Goal: Task Accomplishment & Management: Manage account settings

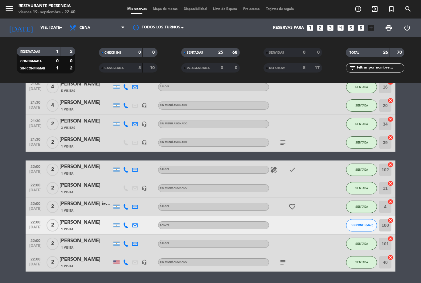
scroll to position [356, 0]
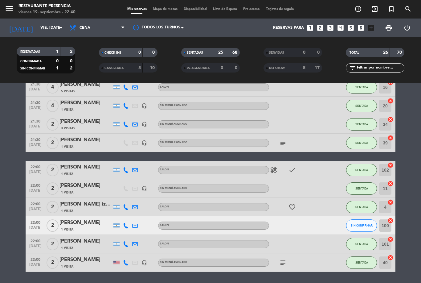
click at [296, 203] on icon "favorite_border" at bounding box center [292, 206] width 7 height 7
click at [301, 216] on div at bounding box center [297, 225] width 56 height 18
click at [290, 48] on div "SERVIDAS 0 0" at bounding box center [293, 55] width 82 height 15
click at [305, 66] on strong "5" at bounding box center [304, 68] width 2 height 4
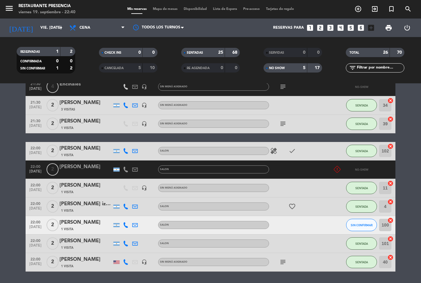
scroll to position [481, 0]
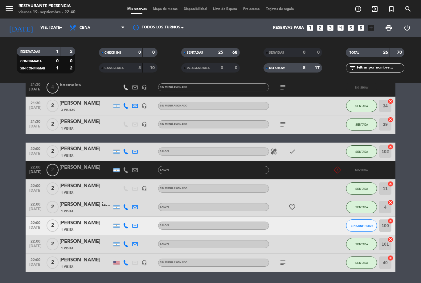
click at [304, 66] on strong "5" at bounding box center [304, 68] width 2 height 4
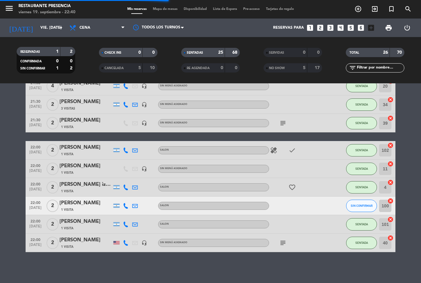
scroll to position [356, 0]
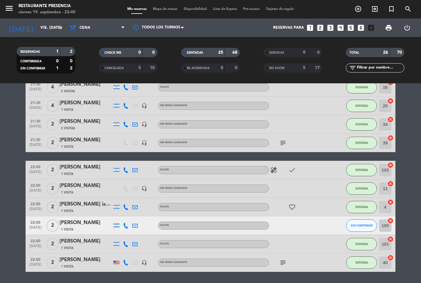
click at [295, 203] on icon "favorite_border" at bounding box center [292, 206] width 7 height 7
click at [305, 216] on div at bounding box center [297, 225] width 56 height 18
click at [289, 203] on icon "favorite_border" at bounding box center [292, 206] width 7 height 7
click at [305, 216] on div at bounding box center [297, 225] width 56 height 18
click at [360, 224] on span "SIN CONFIRMAR" at bounding box center [362, 225] width 22 height 3
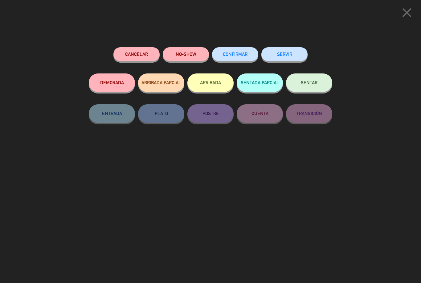
click at [405, 20] on icon "close" at bounding box center [406, 12] width 15 height 15
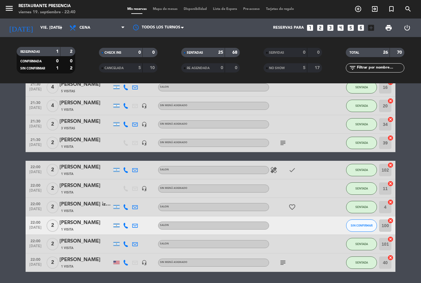
click at [362, 224] on span "SIN CONFIRMAR" at bounding box center [362, 225] width 22 height 3
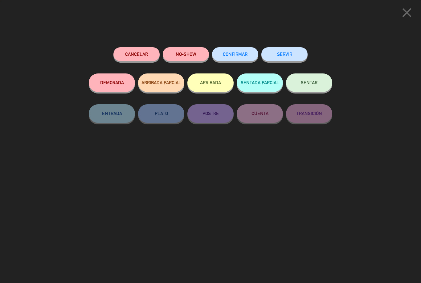
click at [182, 54] on button "NO-SHOW" at bounding box center [186, 54] width 46 height 14
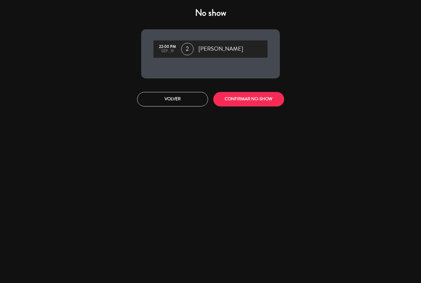
click at [258, 99] on button "CONFIRMAR NO-SHOW" at bounding box center [248, 99] width 71 height 14
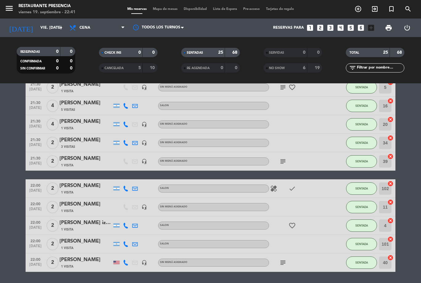
scroll to position [20, 0]
click at [321, 24] on icon "looks_two" at bounding box center [320, 28] width 8 height 8
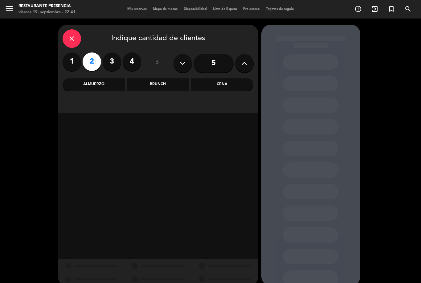
click at [234, 78] on div "Cena" at bounding box center [222, 84] width 63 height 12
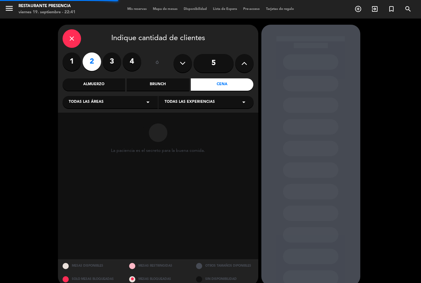
click at [124, 96] on div "Todas las áreas arrow_drop_down" at bounding box center [110, 102] width 95 height 12
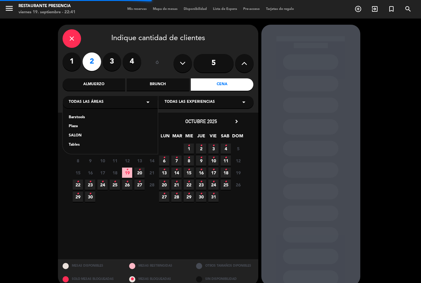
click at [89, 133] on div "SALON" at bounding box center [110, 136] width 83 height 6
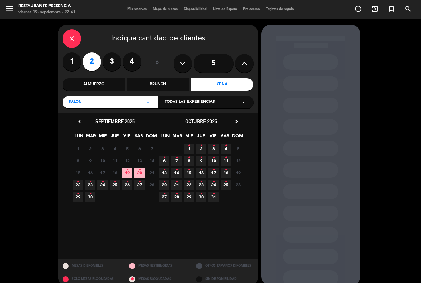
click at [131, 167] on span "19 •" at bounding box center [127, 172] width 10 height 10
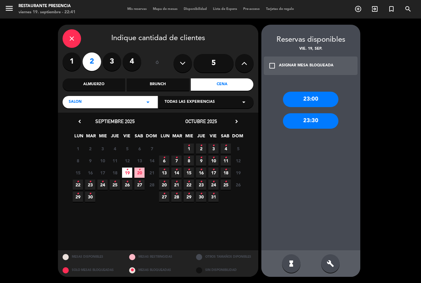
click at [329, 269] on div "build" at bounding box center [330, 263] width 19 height 19
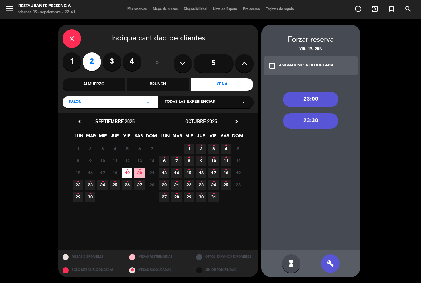
click at [325, 263] on div "build" at bounding box center [330, 263] width 19 height 19
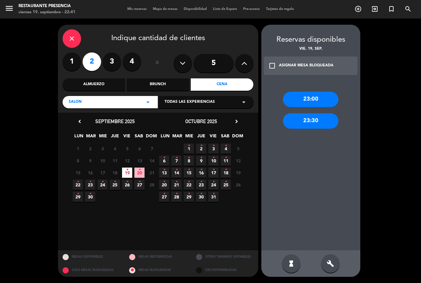
click at [317, 92] on div "23:00" at bounding box center [311, 99] width 56 height 15
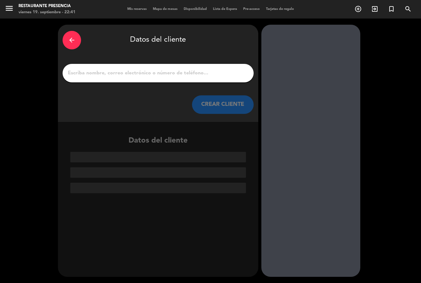
click at [222, 64] on div "arrow_back Datos del cliente CREAR CLIENTE" at bounding box center [158, 73] width 201 height 97
click at [190, 69] on input "1" at bounding box center [158, 73] width 182 height 9
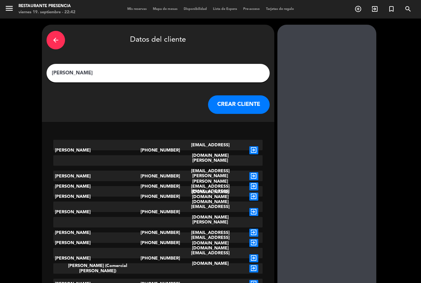
click at [124, 69] on input "[PERSON_NAME]" at bounding box center [158, 73] width 214 height 9
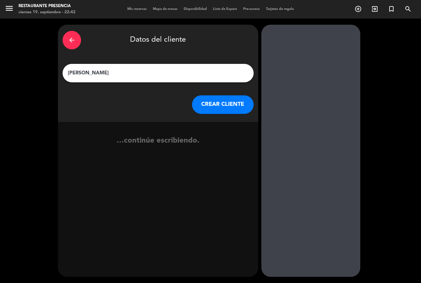
type input "[PERSON_NAME]"
click at [219, 110] on button "CREAR CLIENTE" at bounding box center [223, 104] width 62 height 19
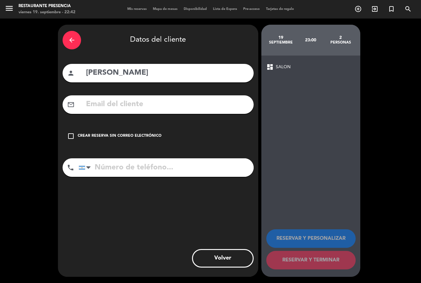
click at [68, 136] on icon "check_box_outline_blank" at bounding box center [70, 135] width 7 height 7
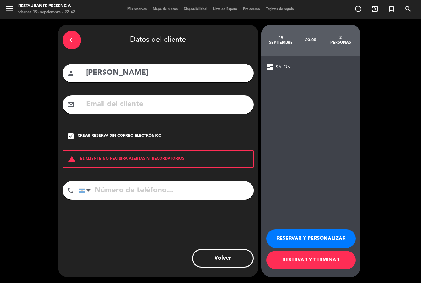
click at [145, 193] on input "tel" at bounding box center [166, 190] width 175 height 19
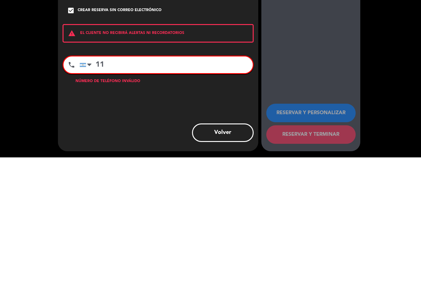
type input "1"
click at [96, 182] on input "64787780" at bounding box center [166, 190] width 173 height 17
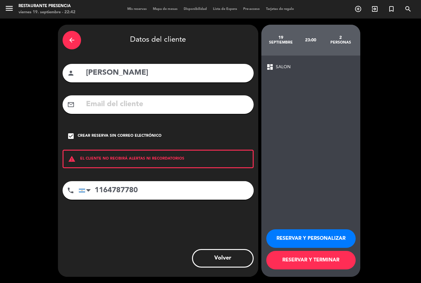
scroll to position [20, 0]
type input "1164787780"
click at [331, 262] on button "RESERVAR Y TERMINAR" at bounding box center [311, 260] width 89 height 19
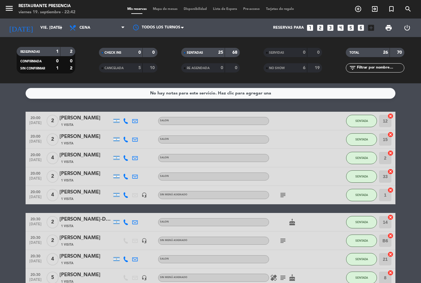
click at [163, 10] on span "Mapa de mesas" at bounding box center [165, 8] width 31 height 3
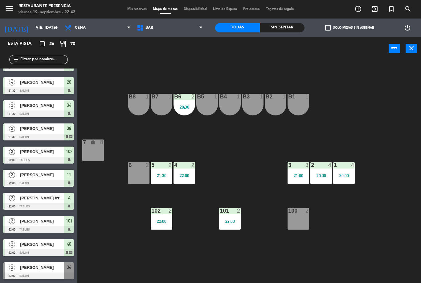
scroll to position [388, 0]
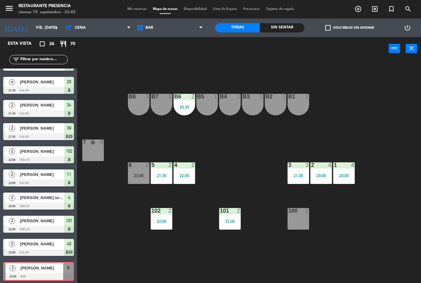
click at [134, 171] on div "6 2 23:00" at bounding box center [139, 173] width 22 height 22
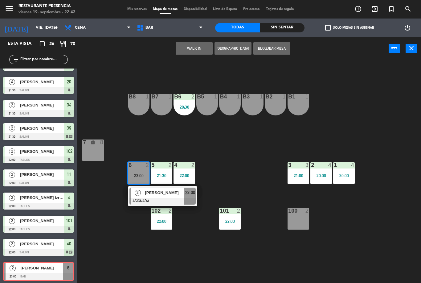
click at [149, 201] on div at bounding box center [163, 201] width 66 height 7
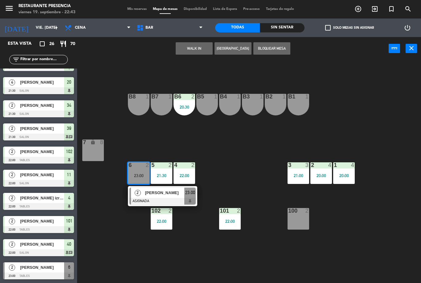
scroll to position [388, 0]
click at [144, 168] on div "6 2" at bounding box center [139, 165] width 22 height 6
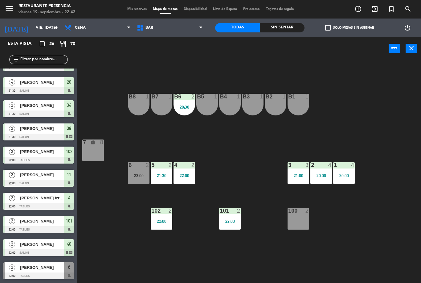
click at [177, 191] on div "B1 1 B2 1 B3 1 B4 1 B5 1 B6 2 20:30 B7 1 B8 1 7 lock 8 1 4 20:00 2 4 20:00 3 3 …" at bounding box center [251, 171] width 340 height 223
click at [136, 174] on div "23:00" at bounding box center [139, 175] width 22 height 4
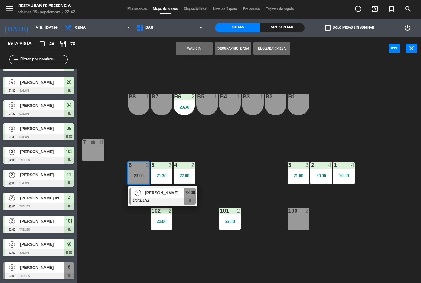
click at [164, 198] on div at bounding box center [163, 201] width 66 height 7
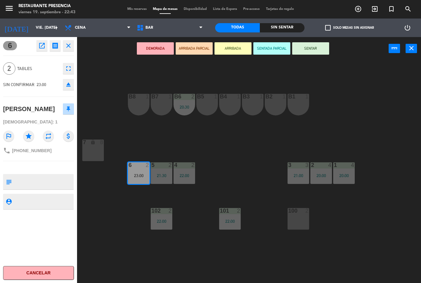
click at [313, 49] on button "SENTAR" at bounding box center [310, 48] width 37 height 12
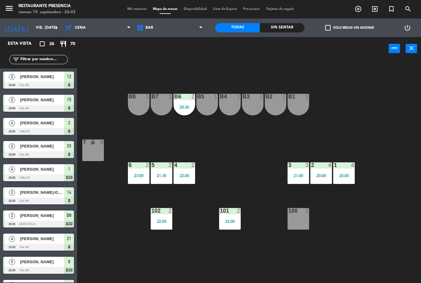
scroll to position [0, 0]
click at [129, 9] on span "Mis reservas" at bounding box center [137, 8] width 26 height 3
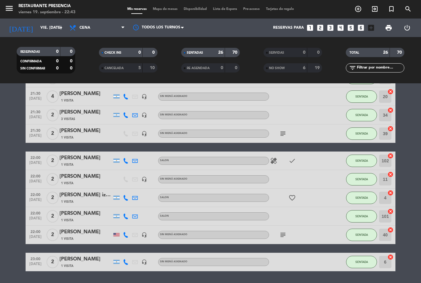
scroll to position [364, 0]
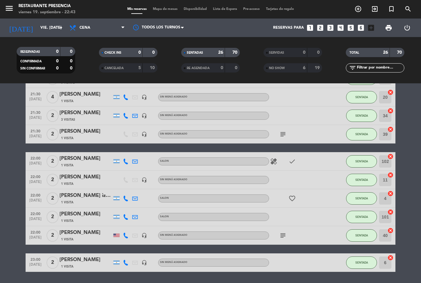
click at [69, 268] on span "1 Visita" at bounding box center [67, 266] width 12 height 5
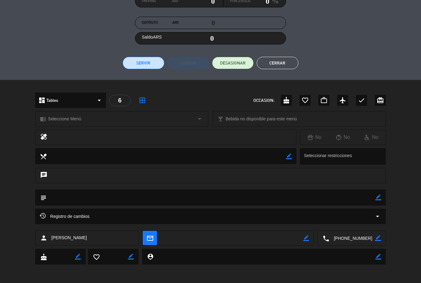
scroll to position [102, 0]
click at [377, 198] on icon "border_color" at bounding box center [379, 198] width 6 height 6
click at [69, 194] on textarea at bounding box center [211, 198] width 329 height 16
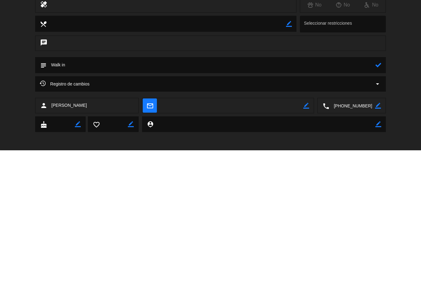
type textarea "Walk in"
click at [380, 195] on icon at bounding box center [379, 198] width 6 height 6
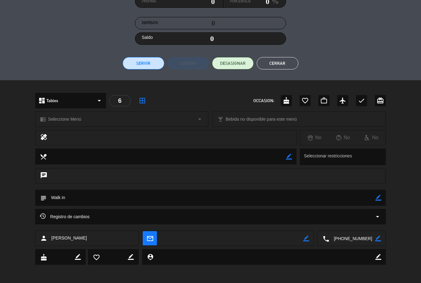
click at [283, 62] on button "Cerrar" at bounding box center [278, 63] width 42 height 12
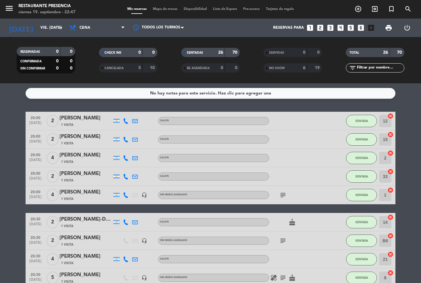
scroll to position [0, 0]
click at [284, 194] on icon "subject" at bounding box center [282, 194] width 7 height 7
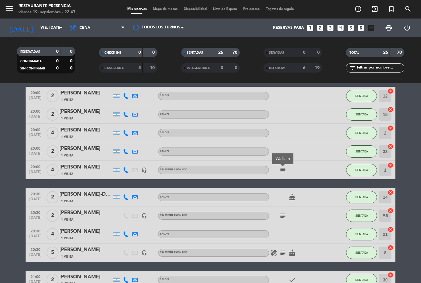
scroll to position [31, 0]
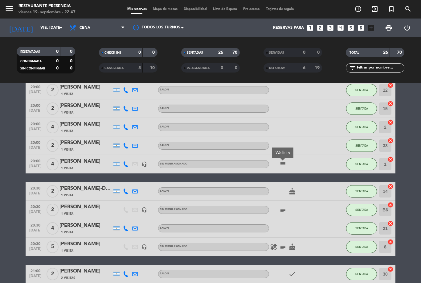
click at [283, 212] on icon "subject" at bounding box center [282, 209] width 7 height 7
click at [1, 34] on div "[DATE] vie. [DATE] arrow_drop_down Todos los servicios Brunch Almuerzo Cena Cen…" at bounding box center [210, 28] width 421 height 19
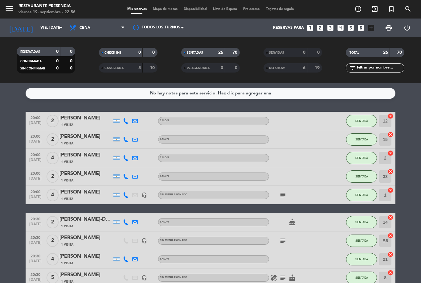
scroll to position [0, 0]
click at [283, 198] on icon "subject" at bounding box center [282, 194] width 7 height 7
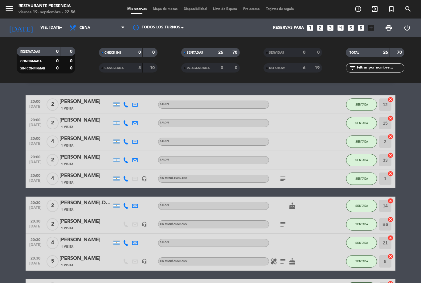
click at [284, 223] on icon "subject" at bounding box center [282, 224] width 7 height 7
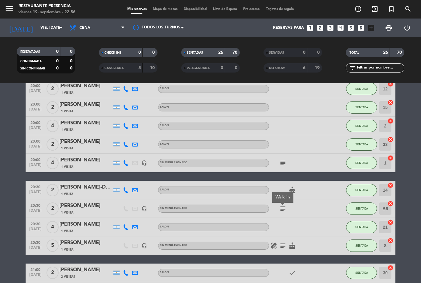
click at [283, 248] on icon "subject" at bounding box center [282, 245] width 7 height 7
click at [319, 210] on div "subject" at bounding box center [297, 208] width 56 height 18
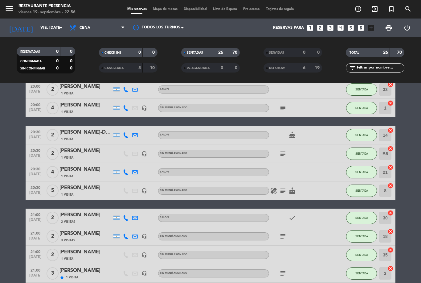
scroll to position [87, 0]
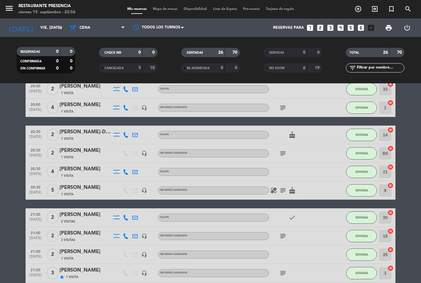
click at [283, 234] on icon "subject" at bounding box center [282, 235] width 7 height 7
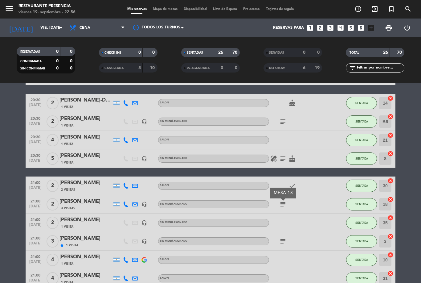
click at [286, 241] on icon "subject" at bounding box center [282, 241] width 7 height 7
click at [308, 248] on div "subject Sector bar" at bounding box center [297, 241] width 56 height 18
click at [286, 240] on icon "subject" at bounding box center [282, 241] width 7 height 7
click at [308, 254] on div at bounding box center [297, 259] width 56 height 18
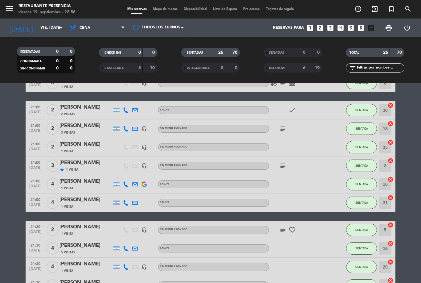
scroll to position [201, 0]
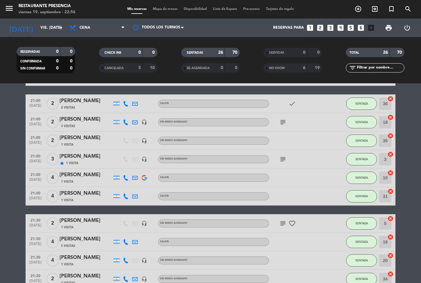
click at [281, 225] on icon "subject" at bounding box center [282, 223] width 7 height 7
click at [297, 241] on div at bounding box center [297, 242] width 56 height 18
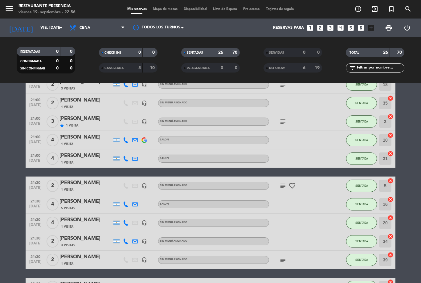
scroll to position [240, 0]
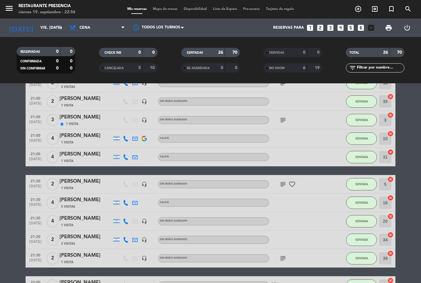
click at [287, 252] on div "subject" at bounding box center [297, 258] width 56 height 18
click at [286, 256] on icon "subject" at bounding box center [282, 257] width 7 height 7
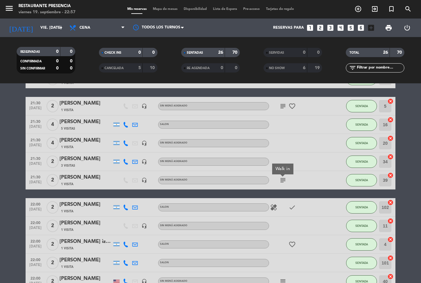
scroll to position [329, 0]
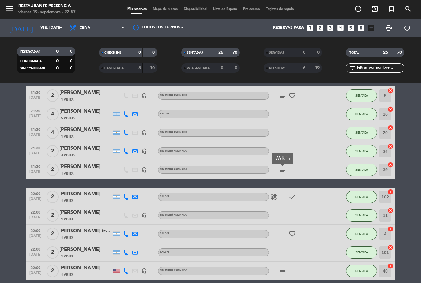
click at [322, 174] on div "subject Walk in" at bounding box center [297, 169] width 56 height 18
click at [290, 168] on div "subject" at bounding box center [297, 169] width 56 height 18
click at [286, 171] on icon "subject" at bounding box center [282, 169] width 7 height 7
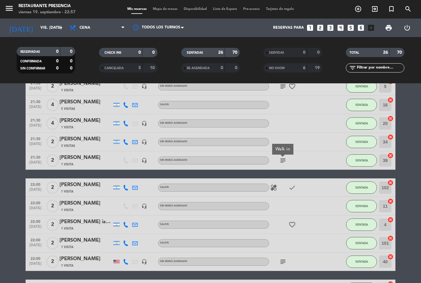
scroll to position [339, 0]
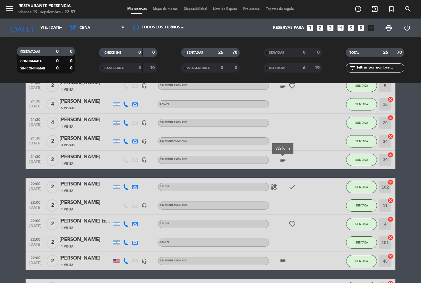
click at [271, 188] on icon "healing" at bounding box center [273, 186] width 7 height 7
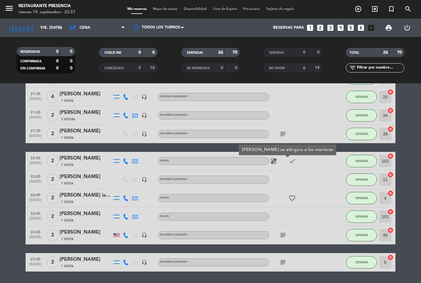
scroll to position [364, 0]
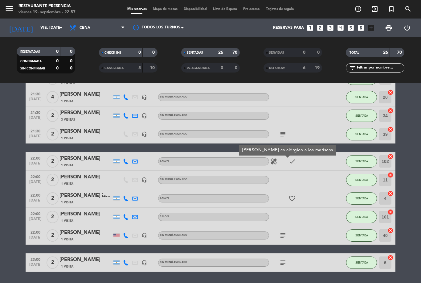
click at [285, 237] on icon "subject" at bounding box center [282, 235] width 7 height 7
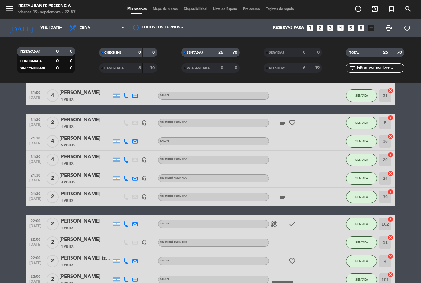
scroll to position [297, 0]
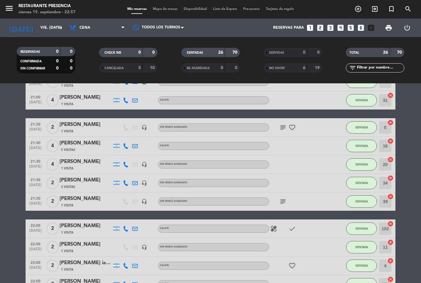
click at [282, 204] on icon "subject" at bounding box center [282, 201] width 7 height 7
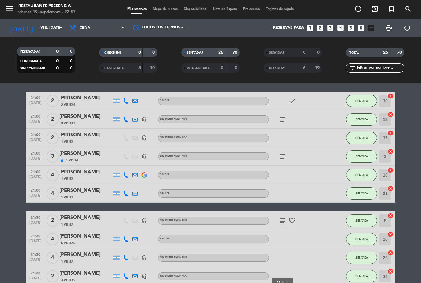
scroll to position [202, 0]
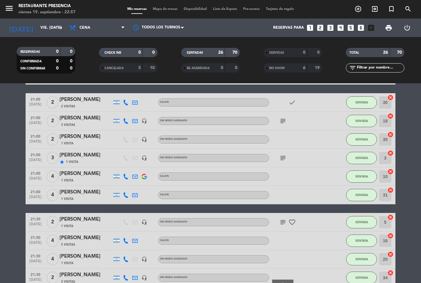
click at [286, 122] on icon "subject" at bounding box center [282, 120] width 7 height 7
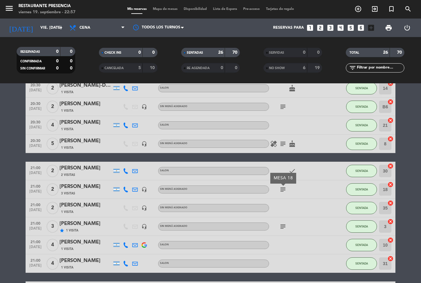
scroll to position [115, 0]
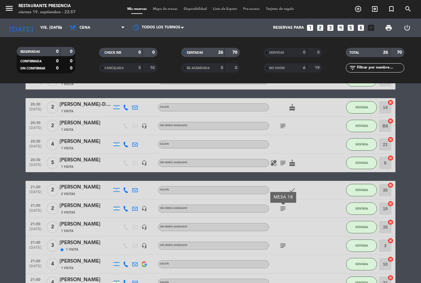
click at [279, 130] on div "subject" at bounding box center [297, 126] width 56 height 18
click at [283, 126] on icon "subject" at bounding box center [282, 125] width 7 height 7
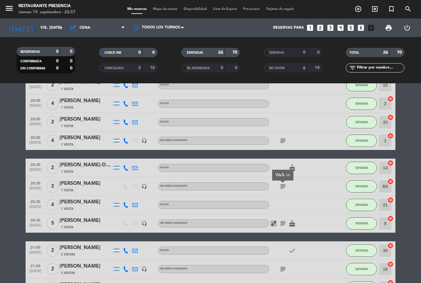
scroll to position [52, 0]
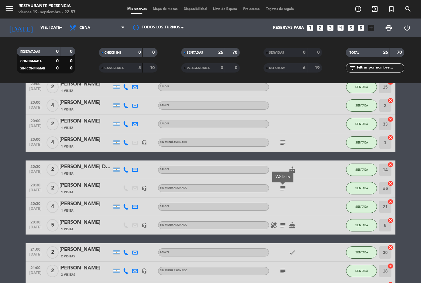
click at [286, 144] on icon "subject" at bounding box center [282, 142] width 7 height 7
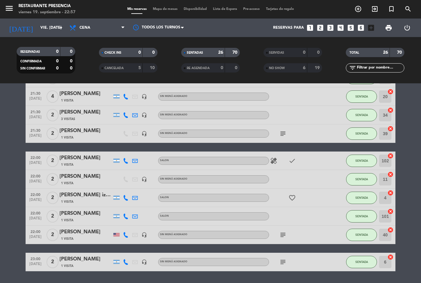
scroll to position [364, 0]
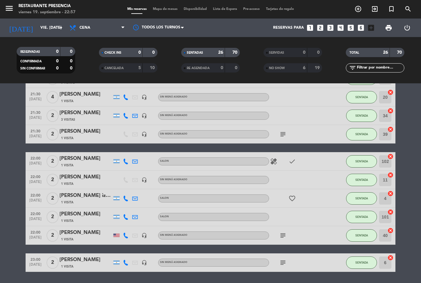
click at [282, 133] on icon "subject" at bounding box center [282, 133] width 7 height 7
click at [317, 196] on div "favorite_border" at bounding box center [297, 198] width 56 height 18
click at [286, 232] on icon "subject" at bounding box center [282, 235] width 7 height 7
click at [288, 257] on div "subject" at bounding box center [297, 262] width 56 height 18
click at [283, 261] on icon "subject" at bounding box center [282, 262] width 7 height 7
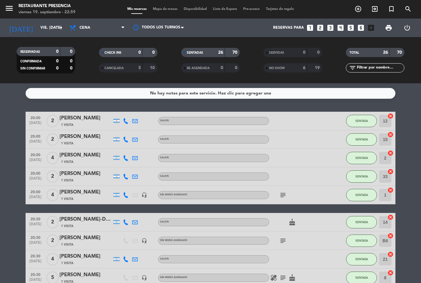
scroll to position [0, 0]
click at [163, 15] on div "menu Restaurante Presencia viernes 19. septiembre - 22:59 Mis reservas Mapa de …" at bounding box center [210, 9] width 421 height 19
click at [164, 11] on span "Mapa de mesas" at bounding box center [165, 8] width 31 height 3
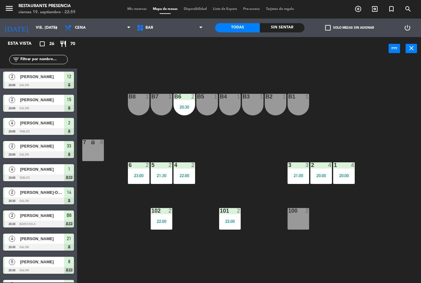
click at [345, 180] on div "1 4 20:00" at bounding box center [344, 173] width 22 height 22
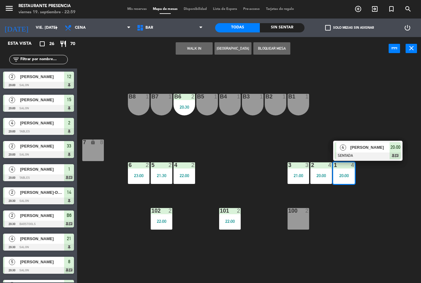
click at [366, 152] on div "[PERSON_NAME]" at bounding box center [370, 147] width 40 height 10
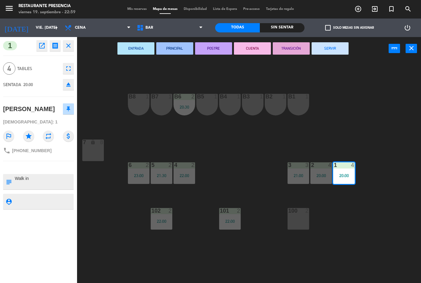
click at [70, 69] on icon "fullscreen" at bounding box center [68, 68] width 7 height 7
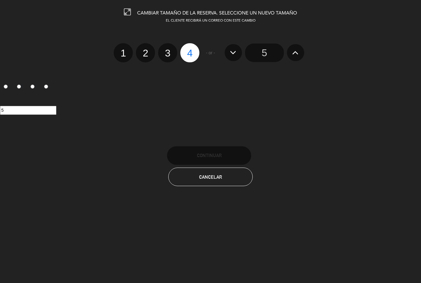
click at [168, 62] on label "3" at bounding box center [167, 52] width 19 height 19
click at [168, 50] on input "3" at bounding box center [167, 48] width 4 height 4
radio input "true"
radio input "false"
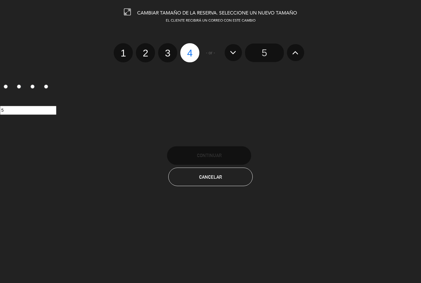
radio input "false"
radio input "true"
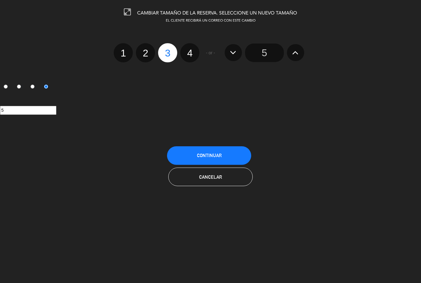
click at [230, 154] on button "Continuar" at bounding box center [209, 155] width 84 height 19
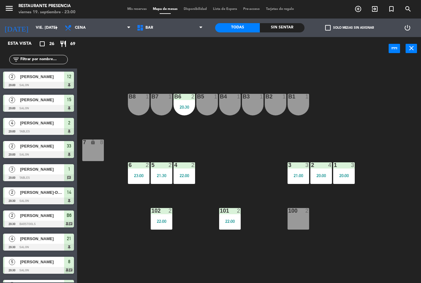
click at [348, 174] on div "20:00" at bounding box center [344, 175] width 22 height 4
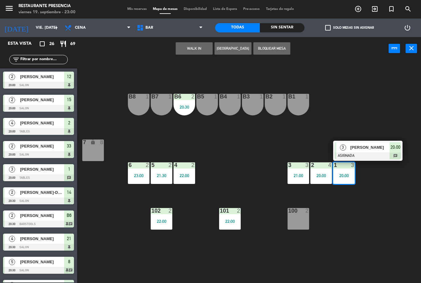
click at [381, 151] on span "[PERSON_NAME]" at bounding box center [369, 147] width 39 height 6
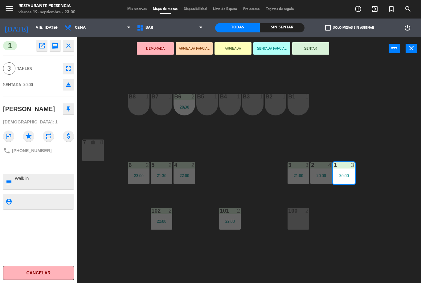
click at [314, 50] on button "SENTAR" at bounding box center [310, 48] width 37 height 12
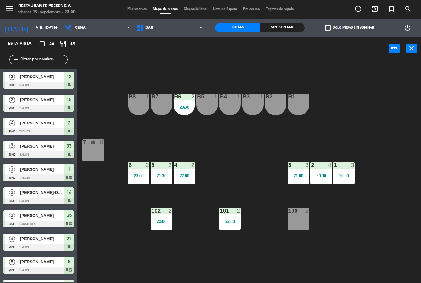
click at [352, 167] on div "3" at bounding box center [353, 165] width 4 height 6
click at [367, 208] on div "B1 1 B2 1 B3 1 B4 1 B5 1 B6 2 20:30 B7 1 B8 1 7 lock 8 1 3 20:00 2 4 20:00 3 3 …" at bounding box center [251, 171] width 340 height 223
click at [34, 23] on input "vie. [DATE]" at bounding box center [59, 28] width 52 height 10
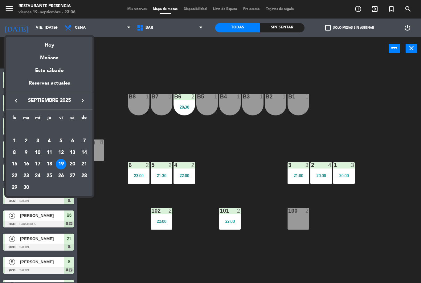
click at [29, 32] on div at bounding box center [210, 141] width 421 height 283
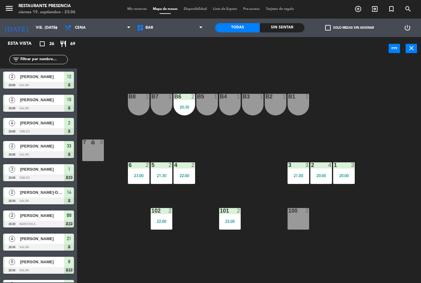
click at [108, 0] on div "menu Restaurante Presencia viernes 19. septiembre - 23:06 Mis reservas Mapa de …" at bounding box center [210, 9] width 421 height 19
click at [175, 29] on span "BAR" at bounding box center [170, 28] width 72 height 14
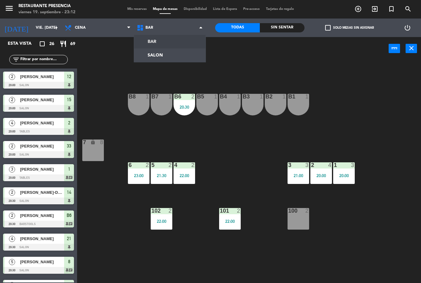
click at [172, 53] on ng-component "menu Restaurante Presencia viernes 19. septiembre - 23:12 Mis reservas Mapa de …" at bounding box center [210, 141] width 421 height 283
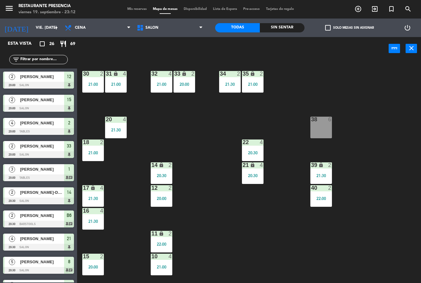
click at [195, 128] on div "30 2 21:00 31 lock 4 21:00 32 4 21:00 33 lock 2 20:00 34 2 21:30 35 lock 2 21:0…" at bounding box center [251, 171] width 340 height 223
click at [138, 7] on span "Mis reservas" at bounding box center [137, 8] width 26 height 3
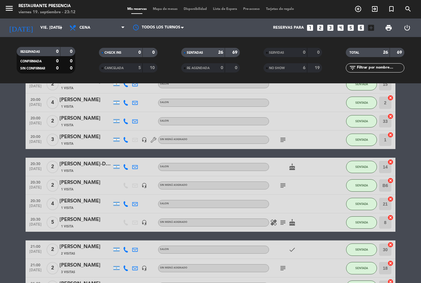
scroll to position [55, 0]
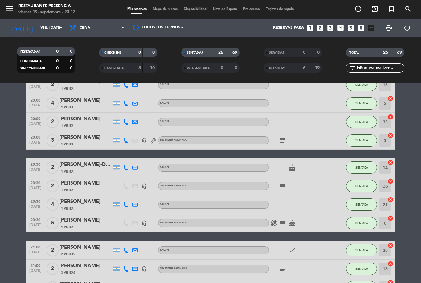
click at [301, 162] on div "cake" at bounding box center [297, 167] width 56 height 18
click at [294, 223] on icon "cake" at bounding box center [292, 222] width 7 height 7
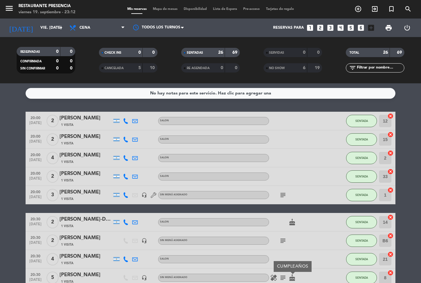
scroll to position [0, 0]
click at [37, 25] on input "vie. [DATE]" at bounding box center [63, 28] width 52 height 10
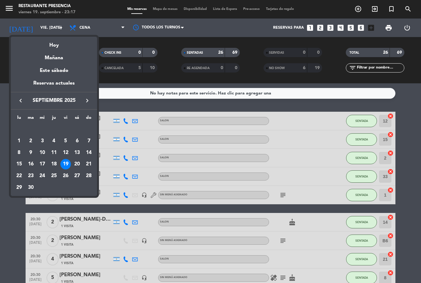
click at [46, 57] on div "Mañana" at bounding box center [54, 55] width 86 height 13
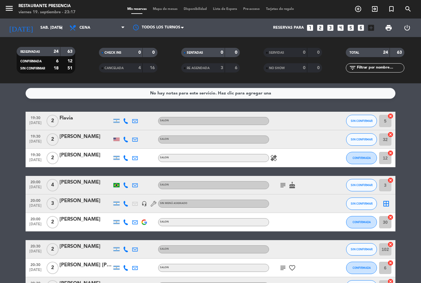
click at [282, 187] on icon "subject" at bounding box center [282, 184] width 7 height 7
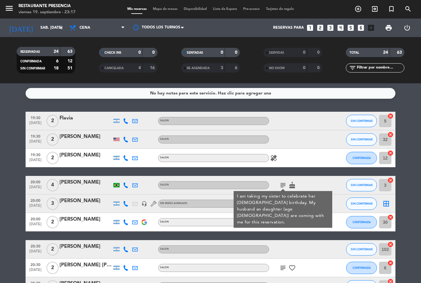
click at [316, 226] on div at bounding box center [297, 222] width 56 height 18
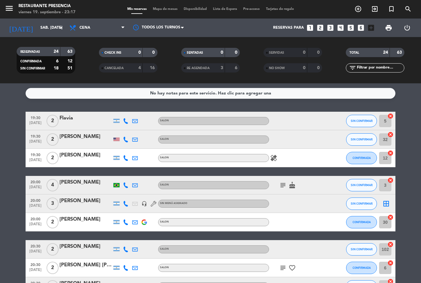
click at [282, 192] on div "subject cake" at bounding box center [297, 185] width 56 height 18
click at [280, 184] on icon "subject" at bounding box center [282, 184] width 7 height 7
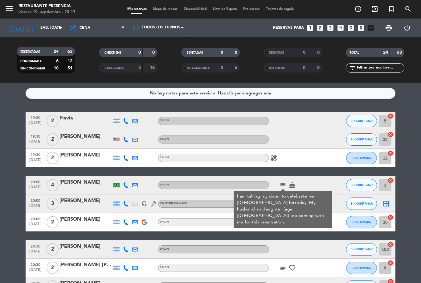
click at [286, 230] on div at bounding box center [297, 222] width 56 height 18
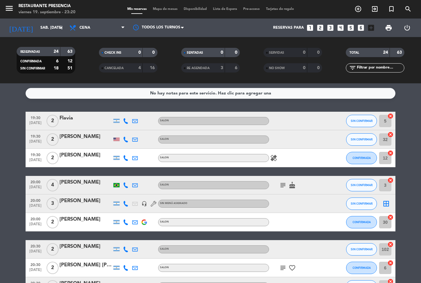
scroll to position [9, 0]
click at [126, 182] on icon at bounding box center [126, 185] width 6 height 6
click at [37, 23] on input "sáb. [DATE]" at bounding box center [63, 28] width 52 height 10
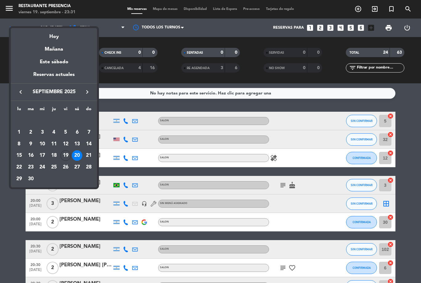
click at [82, 155] on div "20" at bounding box center [77, 155] width 10 height 10
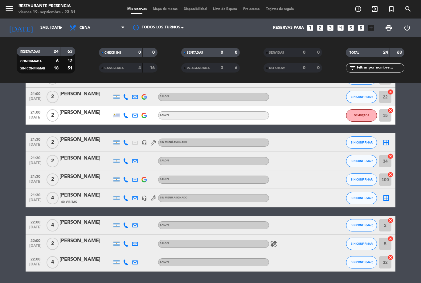
scroll to position [327, 0]
click at [47, 23] on input "sáb. [DATE]" at bounding box center [63, 28] width 52 height 10
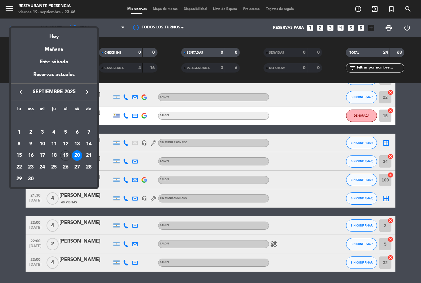
click at [63, 35] on div "Hoy" at bounding box center [54, 34] width 86 height 13
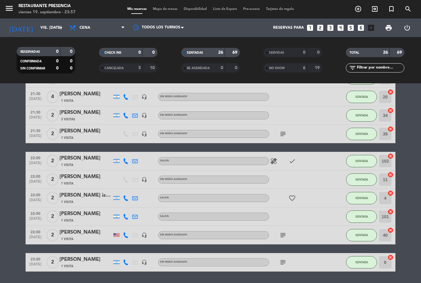
scroll to position [364, 0]
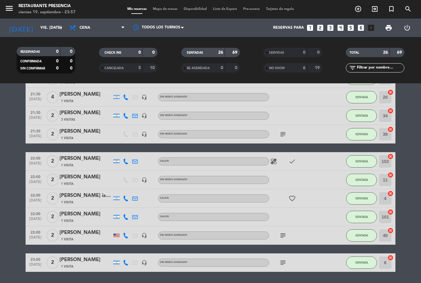
click at [282, 259] on icon "subject" at bounding box center [282, 262] width 7 height 7
click at [326, 232] on div at bounding box center [333, 235] width 17 height 18
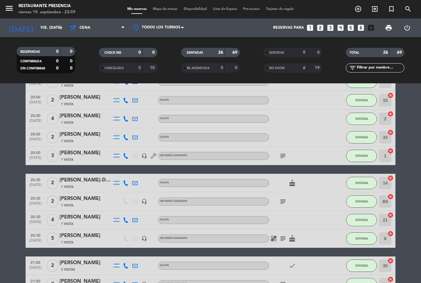
scroll to position [35, 0]
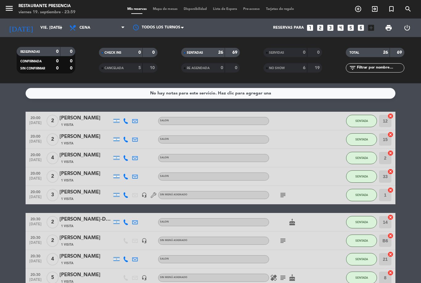
click at [37, 23] on input "vie. [DATE]" at bounding box center [63, 28] width 52 height 10
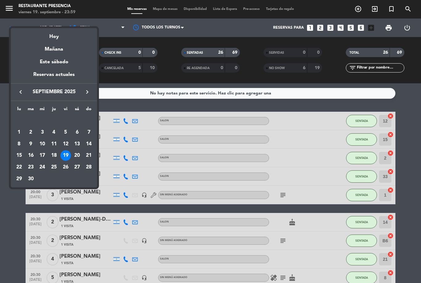
scroll to position [0, 0]
click at [45, 36] on div "Hoy" at bounding box center [54, 34] width 86 height 13
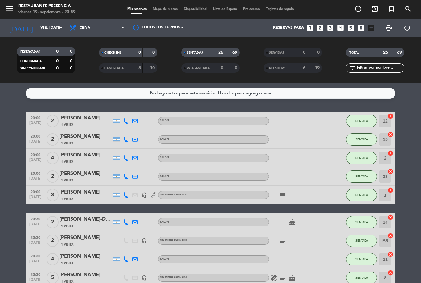
click at [37, 25] on input "vie. [DATE]" at bounding box center [63, 28] width 52 height 10
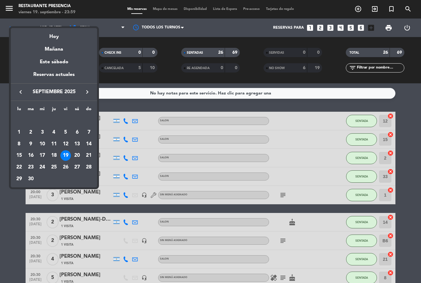
click at [40, 50] on div "Mañana" at bounding box center [54, 47] width 86 height 13
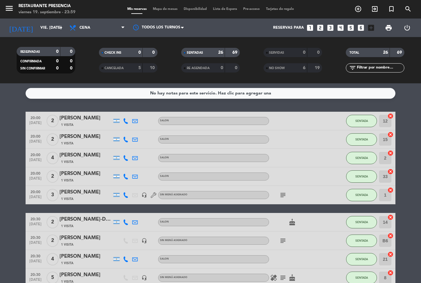
type input "sáb. [DATE]"
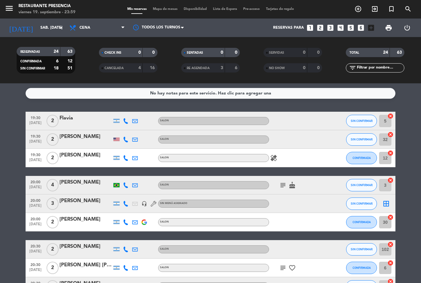
click at [163, 11] on span "Mapa de mesas" at bounding box center [165, 8] width 31 height 3
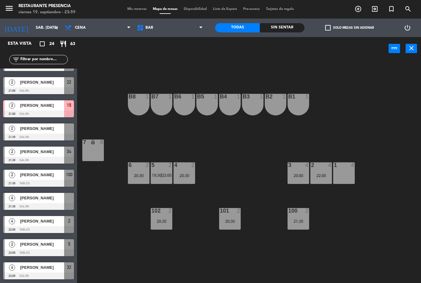
scroll to position [341, 0]
click at [381, 122] on div "B1 1 B2 1 B3 1 B4 1 B5 1 B6 1 B7 1 B8 1 7 lock 8 1 4 2 4 22:00 3 4 20:00 4 2 20…" at bounding box center [251, 171] width 340 height 223
click at [303, 229] on div "100 2 21:30" at bounding box center [299, 219] width 22 height 22
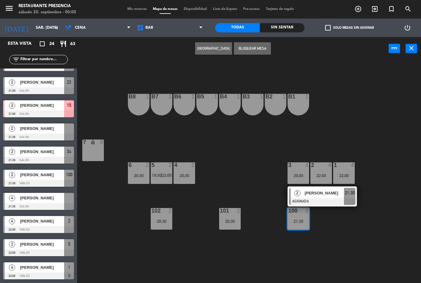
click at [309, 229] on div "100 2 21:30 2 [PERSON_NAME] ASIGNADA 21:30" at bounding box center [299, 219] width 22 height 22
click at [336, 228] on div "B1 1 B2 1 B3 1 B4 1 B5 1 B6 1 B7 1 B8 1 7 lock 8 1 4 22:00 2 4 22:00 3 4 20:00 …" at bounding box center [251, 171] width 340 height 223
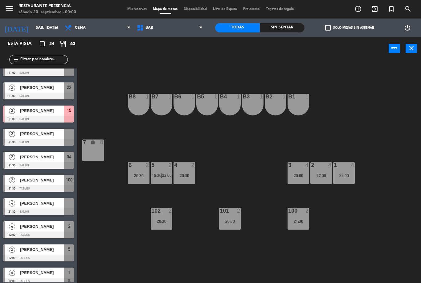
scroll to position [336, 0]
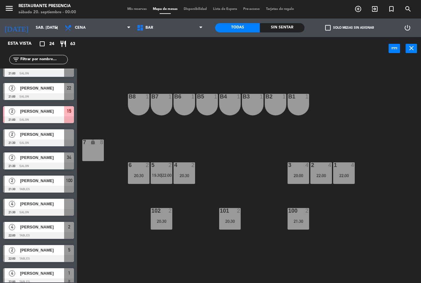
click at [299, 173] on div "20:00" at bounding box center [299, 175] width 22 height 4
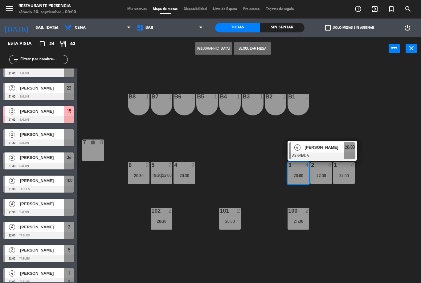
click at [320, 148] on span "[PERSON_NAME]" at bounding box center [324, 147] width 39 height 6
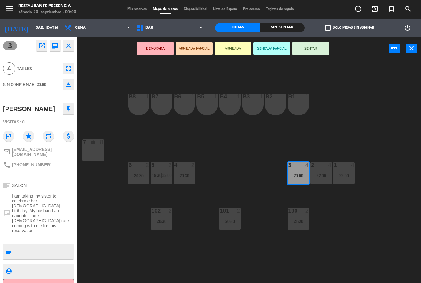
click at [66, 85] on icon "eject" at bounding box center [68, 84] width 7 height 7
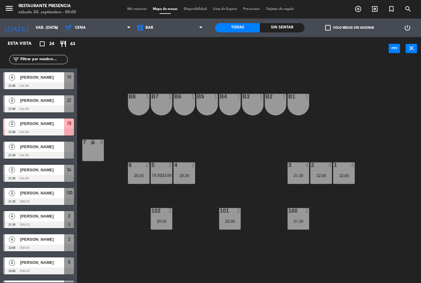
scroll to position [320, 0]
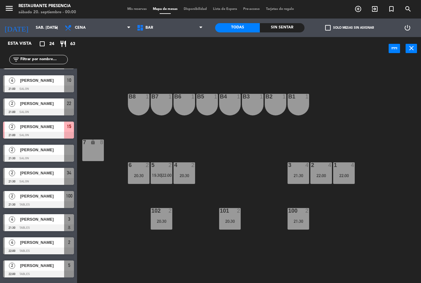
click at [170, 227] on div "102 2 20:30" at bounding box center [162, 219] width 22 height 22
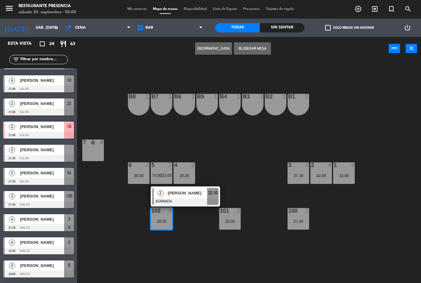
click at [193, 200] on div at bounding box center [185, 201] width 66 height 7
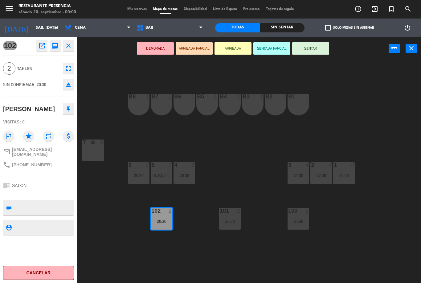
click at [71, 79] on button "eject" at bounding box center [68, 84] width 11 height 11
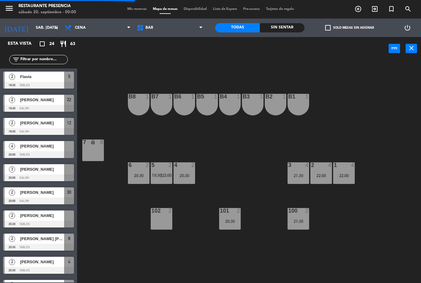
click at [231, 216] on div "101 2 20:30" at bounding box center [230, 219] width 22 height 22
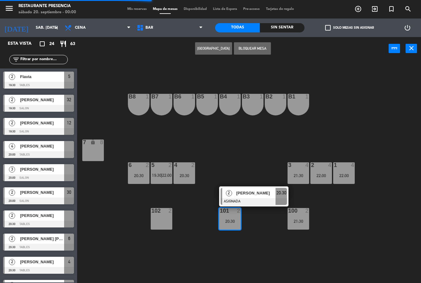
click at [252, 192] on span "[PERSON_NAME]" at bounding box center [255, 193] width 39 height 6
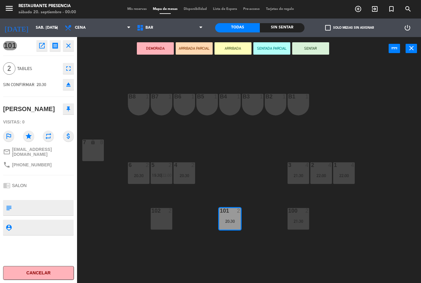
click at [68, 84] on icon "eject" at bounding box center [68, 84] width 7 height 7
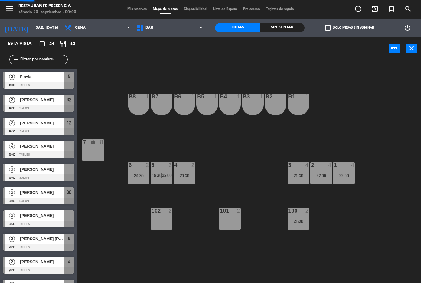
scroll to position [0, 0]
click at [137, 173] on div "20:30" at bounding box center [139, 175] width 22 height 4
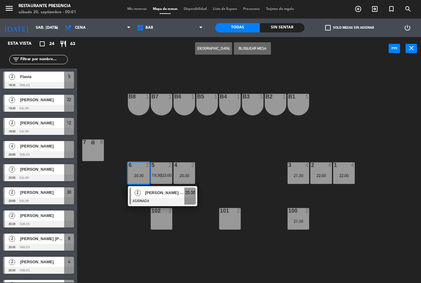
click at [182, 198] on div at bounding box center [163, 201] width 66 height 7
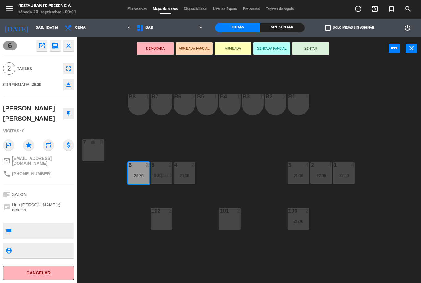
click at [71, 82] on icon "eject" at bounding box center [68, 84] width 7 height 7
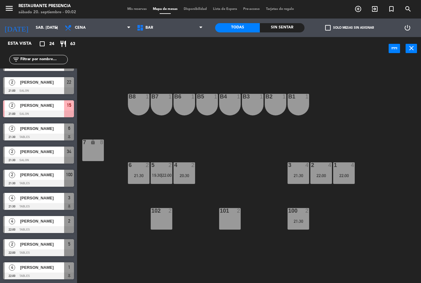
scroll to position [341, 0]
click at [187, 170] on div "4 2 20:30" at bounding box center [185, 173] width 22 height 22
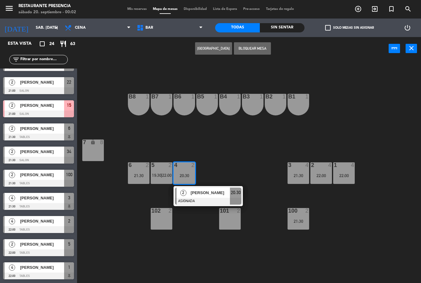
click at [219, 194] on span "[PERSON_NAME]" at bounding box center [210, 192] width 39 height 6
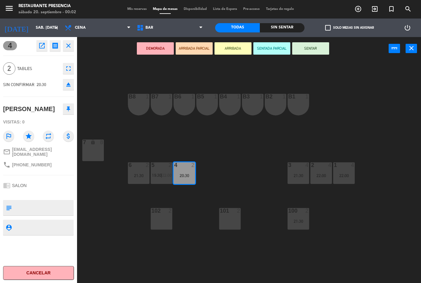
click at [71, 80] on button "eject" at bounding box center [68, 84] width 11 height 11
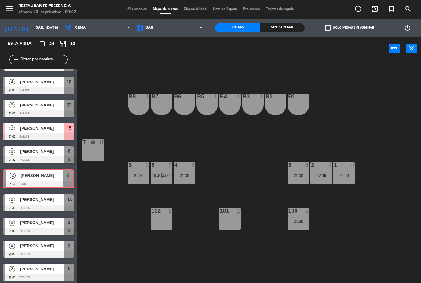
scroll to position [316, 0]
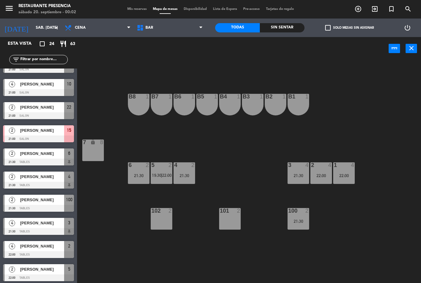
click at [175, 32] on span "BAR" at bounding box center [170, 28] width 72 height 14
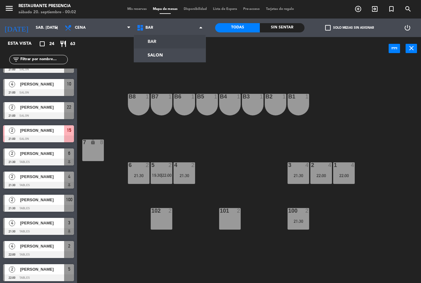
click at [173, 55] on ng-component "menu Restaurante Presencia sábado 20. septiembre - 00:02 Mis reservas Mapa de m…" at bounding box center [210, 141] width 421 height 283
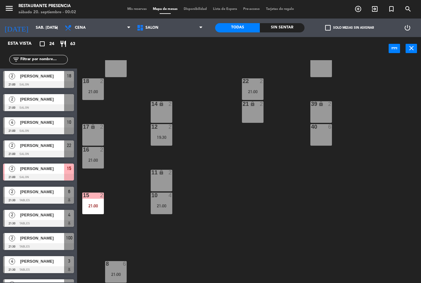
scroll to position [61, 0]
click at [119, 271] on div "8 6 21:00" at bounding box center [116, 272] width 22 height 22
click at [190, 247] on div "30 2 20:00 31 lock 2 32 2 19:30 33 lock 2 34 4 35 lock 2 38 6 20 6 22 2 21:00 1…" at bounding box center [251, 171] width 340 height 223
click at [97, 199] on div "15 2" at bounding box center [93, 195] width 22 height 6
click at [205, 219] on div "30 2 20:00 31 lock 2 32 2 19:30 33 lock 2 34 4 35 lock 2 38 6 20 6 22 2 21:00 1…" at bounding box center [251, 171] width 340 height 223
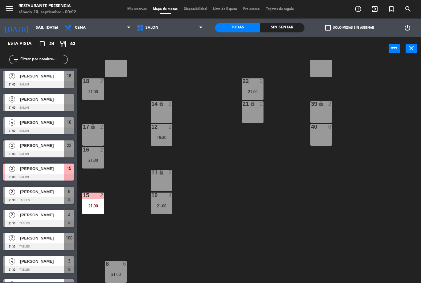
click at [165, 204] on div "21:00" at bounding box center [162, 206] width 22 height 4
click at [204, 191] on div "30 2 20:00 31 lock 2 32 2 19:30 33 lock 2 34 4 35 lock 2 38 6 20 6 22 2 21:00 1…" at bounding box center [251, 171] width 340 height 223
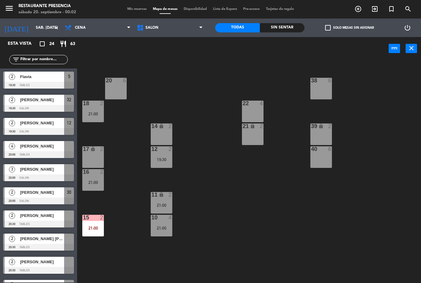
scroll to position [37, 0]
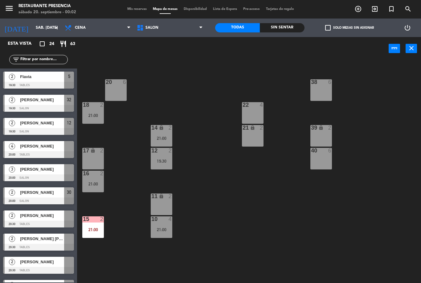
click at [205, 192] on div "30 2 20:00 31 lock 2 32 2 19:30 33 lock 2 34 4 35 lock 2 38 6 20 6 22 4 18 2 21…" at bounding box center [251, 171] width 340 height 223
click at [91, 180] on div "16 2 21:00" at bounding box center [93, 182] width 22 height 22
click at [225, 194] on div "30 2 20:00 31 lock 2 32 2 19:30 33 lock 2 34 4 35 lock 2 38 6 20 6 22 4 18 2 21…" at bounding box center [251, 171] width 340 height 223
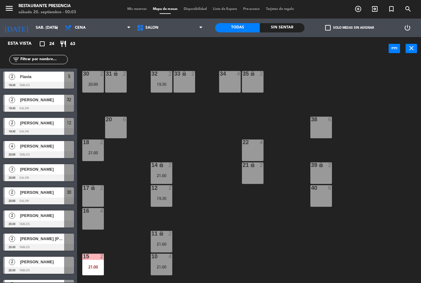
scroll to position [0, 0]
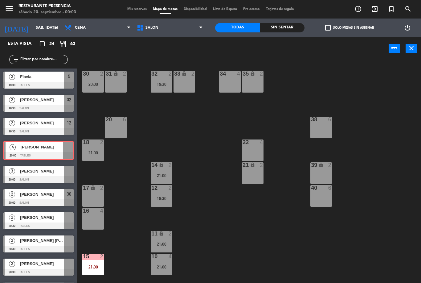
click at [42, 145] on span "[PERSON_NAME]" at bounding box center [42, 147] width 43 height 6
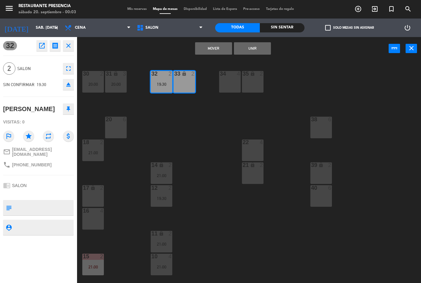
click at [218, 46] on button "Mover" at bounding box center [213, 48] width 37 height 12
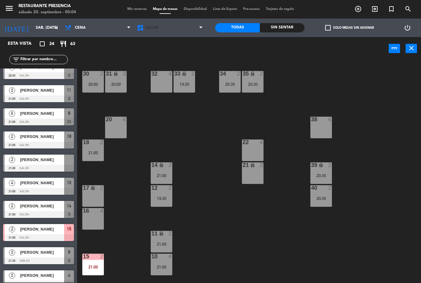
click at [172, 33] on span "SALON" at bounding box center [170, 28] width 72 height 14
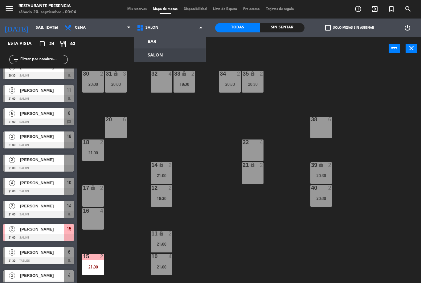
click at [173, 39] on ng-component "menu Restaurante Presencia sábado 20. septiembre - 00:04 Mis reservas Mapa de m…" at bounding box center [210, 141] width 421 height 283
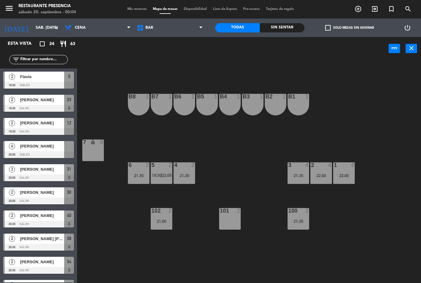
click at [176, 27] on span "BAR" at bounding box center [170, 28] width 72 height 14
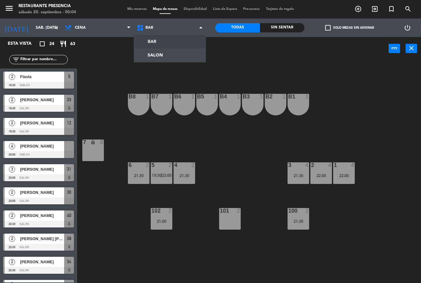
click at [171, 53] on ng-component "menu Restaurante Presencia sábado 20. septiembre - 00:04 Mis reservas Mapa de m…" at bounding box center [210, 141] width 421 height 283
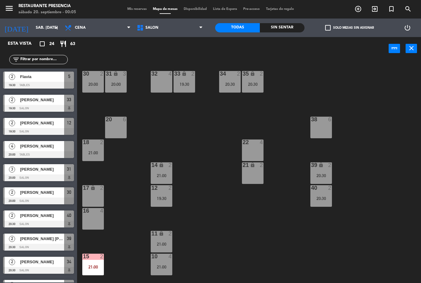
click at [157, 26] on span "SALON" at bounding box center [152, 28] width 13 height 4
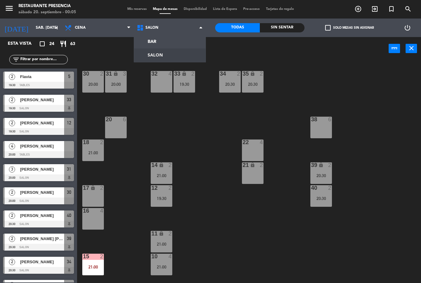
click at [152, 37] on ng-component "menu Restaurante Presencia sábado 20. septiembre - 00:05 Mis reservas Mapa de m…" at bounding box center [210, 141] width 421 height 283
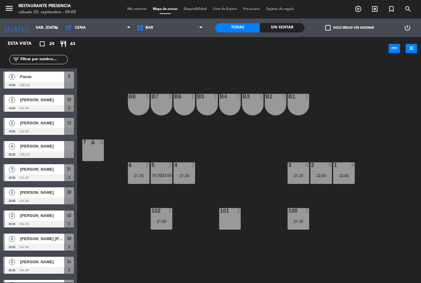
click at [349, 168] on div "4" at bounding box center [354, 165] width 10 height 6
click at [348, 237] on div "B1 1 B2 1 B3 1 B4 1 B5 1 B6 1 B7 1 B8 1 7 lock 8 1 4 22:00 2 4 22:00 3 4 21:30 …" at bounding box center [251, 171] width 340 height 223
click at [360, 240] on div "B1 1 B2 1 B3 1 B4 1 B5 1 B6 1 B7 1 B8 1 7 lock 8 1 4 22:00 2 4 22:00 3 4 21:30 …" at bounding box center [251, 171] width 340 height 223
click at [316, 180] on div "2 4 22:00" at bounding box center [322, 173] width 22 height 22
click at [353, 227] on div "B1 1 B2 1 B3 1 B4 1 B5 1 B6 1 B7 1 B8 1 7 lock 8 1 4 22:00 2 4 22:00 3 4 21:30 …" at bounding box center [251, 171] width 340 height 223
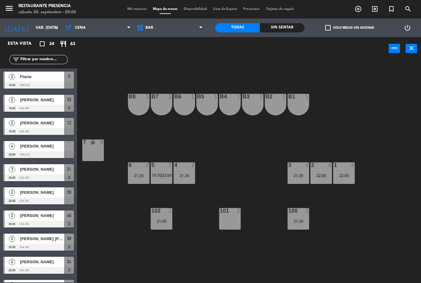
click at [158, 31] on span "BAR" at bounding box center [170, 28] width 72 height 14
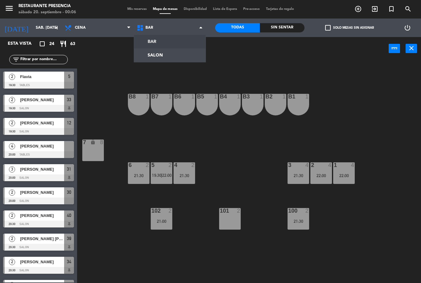
click at [163, 59] on ng-component "menu Restaurante Presencia sábado 20. septiembre - 00:06 Mis reservas Mapa de m…" at bounding box center [210, 141] width 421 height 283
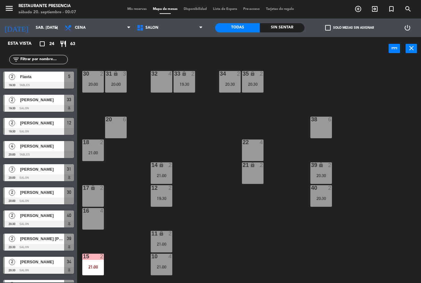
click at [131, 8] on span "Mis reservas" at bounding box center [137, 8] width 26 height 3
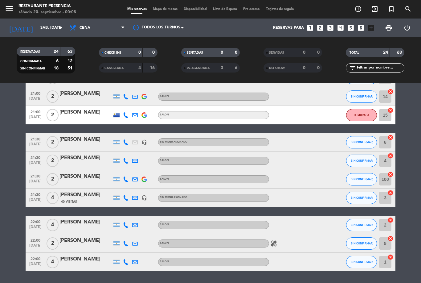
scroll to position [327, 0]
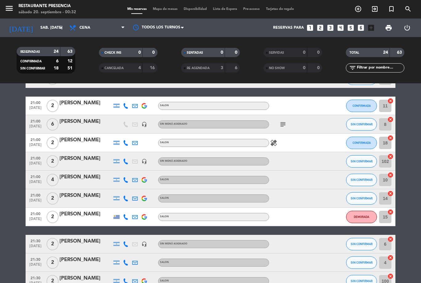
click at [46, 26] on input "sáb. [DATE]" at bounding box center [63, 28] width 52 height 10
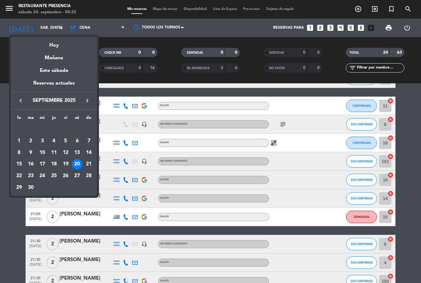
scroll to position [226, 0]
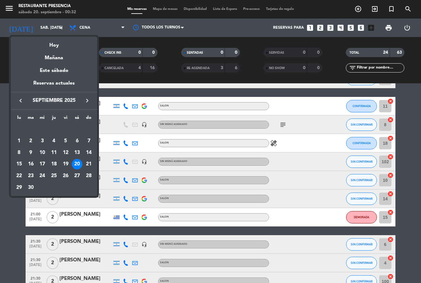
click at [60, 49] on div "Hoy" at bounding box center [54, 43] width 86 height 13
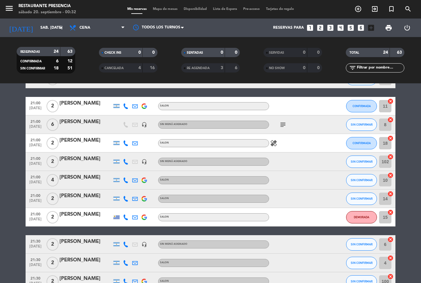
click at [45, 18] on div "menu Restaurante Presencia sábado 20. septiembre - 00:32 Mis reservas Mapa de m…" at bounding box center [210, 9] width 421 height 19
click at [42, 29] on input "sáb. [DATE]" at bounding box center [63, 28] width 52 height 10
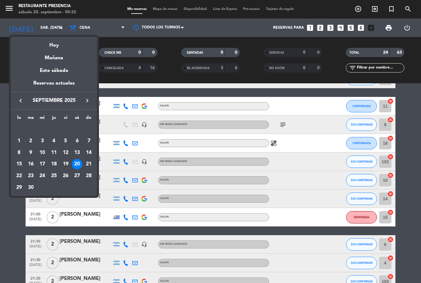
click at [66, 162] on div "19" at bounding box center [65, 164] width 10 height 10
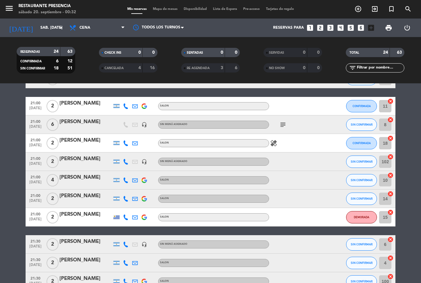
type input "vie. [DATE]"
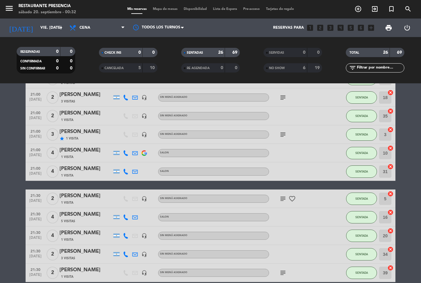
click at [377, 9] on icon "exit_to_app" at bounding box center [374, 8] width 7 height 7
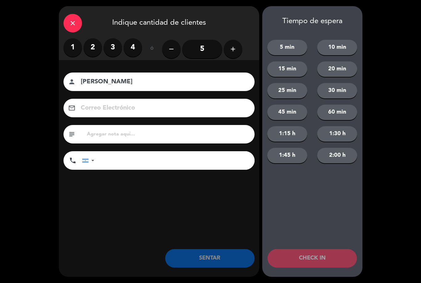
type input "[PERSON_NAME]"
click at [119, 159] on input "tel" at bounding box center [178, 160] width 154 height 19
type input "1159445461"
click at [96, 46] on label "2" at bounding box center [93, 47] width 19 height 19
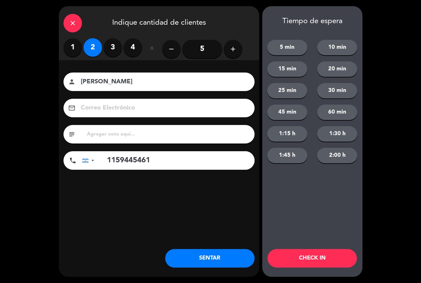
click at [220, 261] on button "SENTAR" at bounding box center [209, 258] width 89 height 19
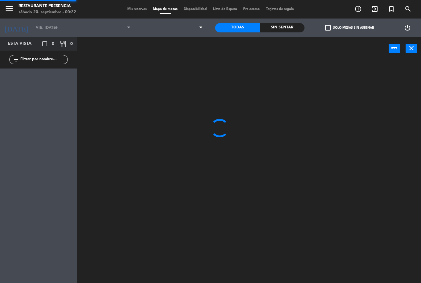
type input "sáb. [DATE]"
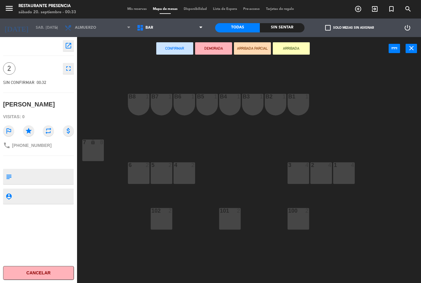
click at [184, 108] on div "B6 1" at bounding box center [185, 105] width 22 height 22
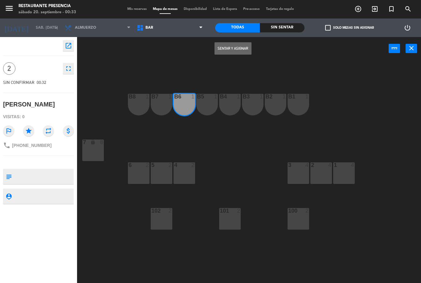
click at [208, 104] on div "B5 1" at bounding box center [207, 105] width 22 height 22
click at [244, 47] on button "Sentar y Asignar" at bounding box center [233, 48] width 37 height 12
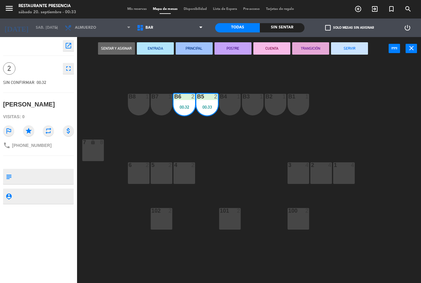
click at [370, 129] on div "B1 1 B2 1 B3 1 B4 1 B5 2 00:33 B6 2 00:32 B7 1 B8 1 7 lock 8 1 4 2 4 3 4 4 2 5 …" at bounding box center [251, 171] width 340 height 223
click at [353, 125] on div "B1 1 B2 1 B3 1 B4 1 B5 2 00:33 B6 2 00:32 B7 1 B8 1 7 lock 8 1 4 2 4 3 4 4 2 5 …" at bounding box center [251, 171] width 340 height 223
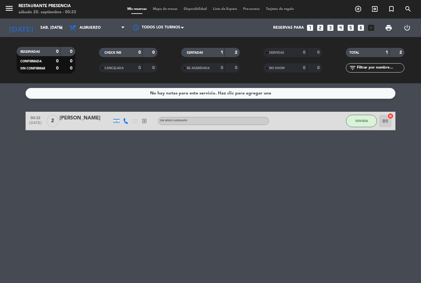
click at [93, 31] on span "Almuerzo" at bounding box center [97, 28] width 62 height 14
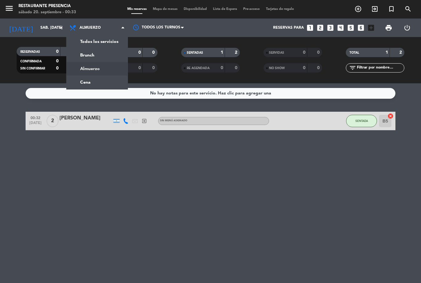
click at [230, 187] on div "No hay notas para este servicio. Haz clic para agregar una 00:32 [DATE] 2 [PERS…" at bounding box center [210, 183] width 421 height 200
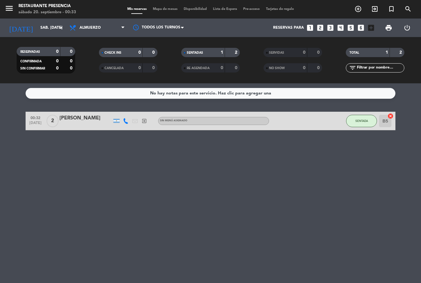
click at [108, 30] on span "Almuerzo" at bounding box center [97, 28] width 62 height 14
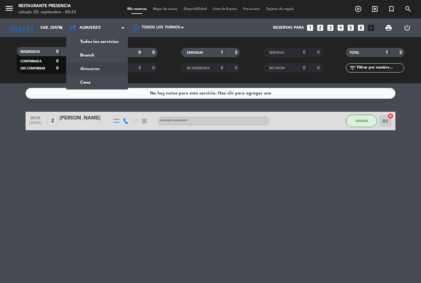
click at [123, 187] on div "No hay notas para este servicio. Haz clic para agregar una 00:32 [DATE] 2 [PERS…" at bounding box center [210, 183] width 421 height 200
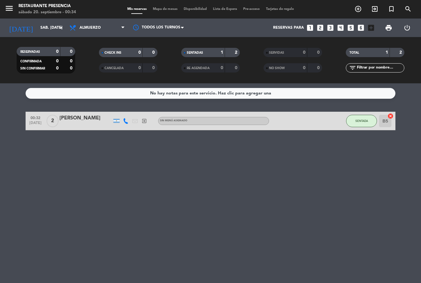
click at [37, 26] on input "sáb. [DATE]" at bounding box center [63, 28] width 52 height 10
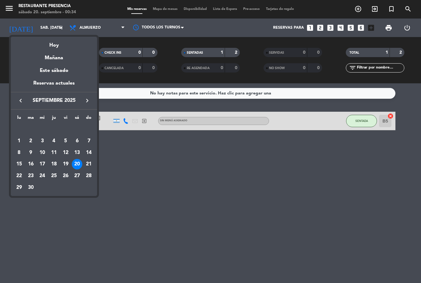
click at [64, 162] on div "19" at bounding box center [65, 164] width 10 height 10
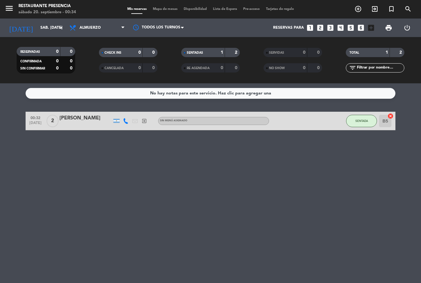
type input "vie. [DATE]"
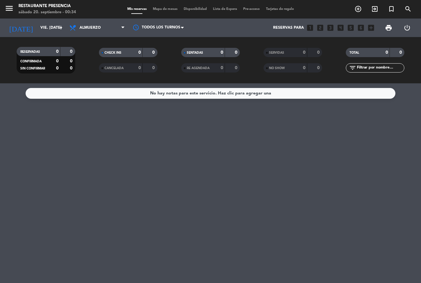
click at [101, 34] on span "Almuerzo" at bounding box center [97, 28] width 62 height 14
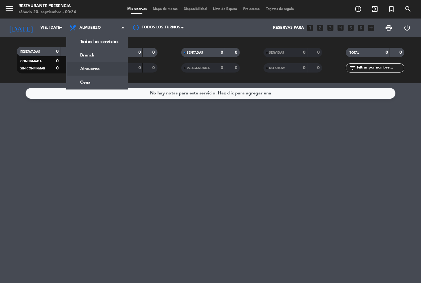
click at [87, 79] on div "menu Restaurante Presencia sábado 20. septiembre - 00:34 Mis reservas Mapa de m…" at bounding box center [210, 41] width 421 height 83
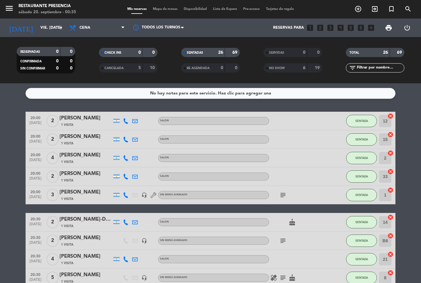
click at [341, 91] on div "No hay notas para este servicio. Haz clic para agregar una" at bounding box center [211, 93] width 370 height 11
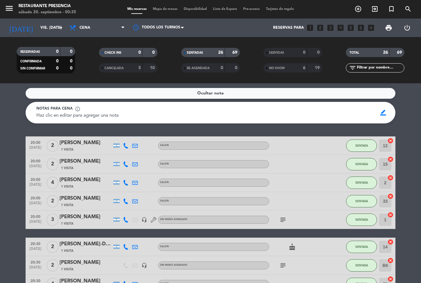
click at [110, 117] on span "Haz clic en editar para agregar una nota" at bounding box center [77, 115] width 82 height 5
click at [385, 115] on span "border_color" at bounding box center [384, 113] width 12 height 12
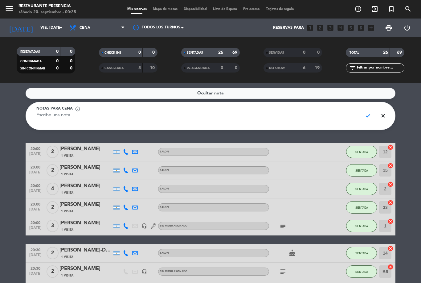
click at [54, 112] on textarea at bounding box center [197, 119] width 322 height 14
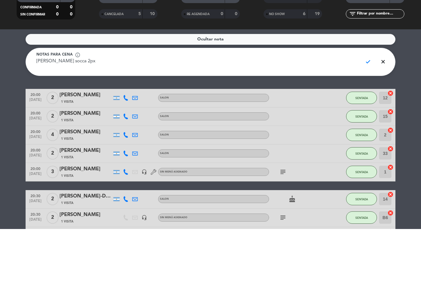
click at [368, 110] on span "check" at bounding box center [368, 116] width 12 height 12
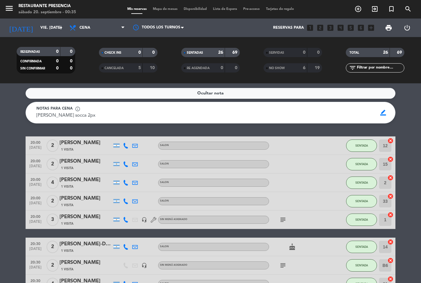
click at [382, 116] on span "border_color" at bounding box center [384, 113] width 12 height 12
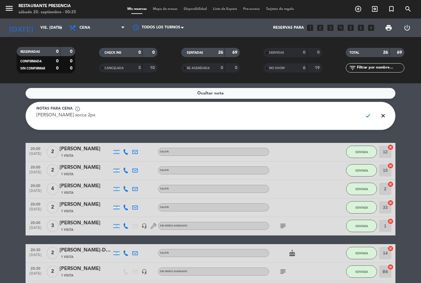
click at [87, 118] on textarea "[PERSON_NAME] socca 2px" at bounding box center [197, 119] width 322 height 14
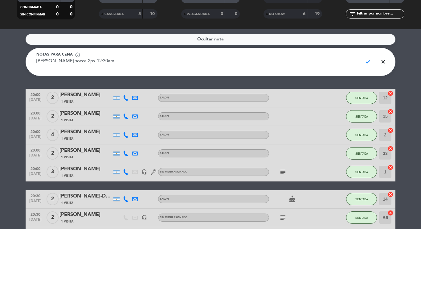
click at [369, 110] on span "check" at bounding box center [368, 116] width 12 height 12
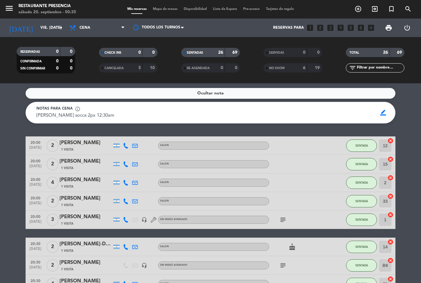
click at [381, 111] on span "border_color" at bounding box center [384, 113] width 12 height 12
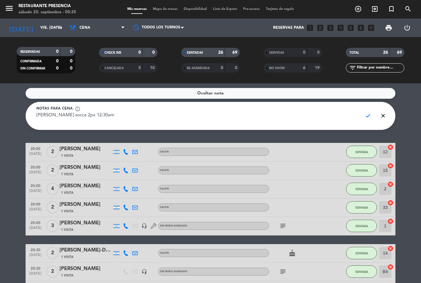
click at [76, 118] on textarea "[PERSON_NAME] socca 2px 12:30am" at bounding box center [197, 119] width 322 height 14
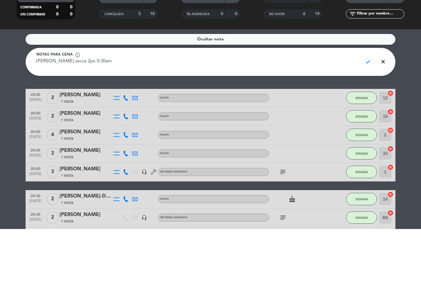
type textarea "Omar socca 2px 00:30am"
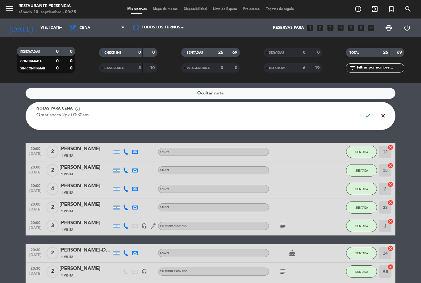
click at [371, 114] on span "check" at bounding box center [368, 116] width 12 height 12
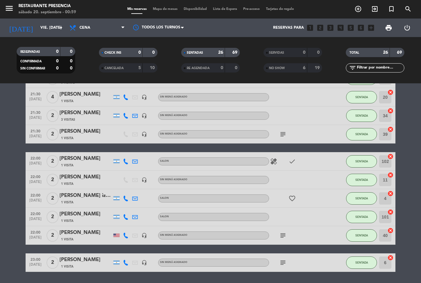
scroll to position [389, 0]
